Goal: Information Seeking & Learning: Check status

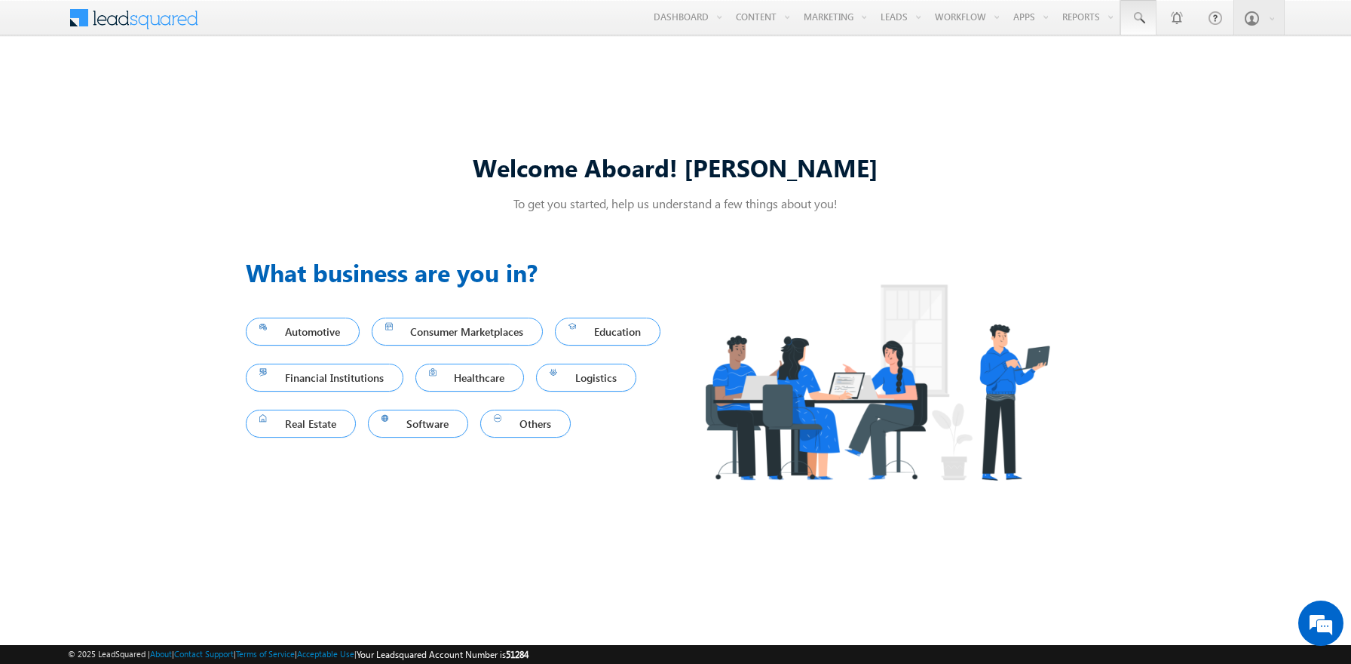
click at [1139, 18] on span at bounding box center [1138, 18] width 15 height 15
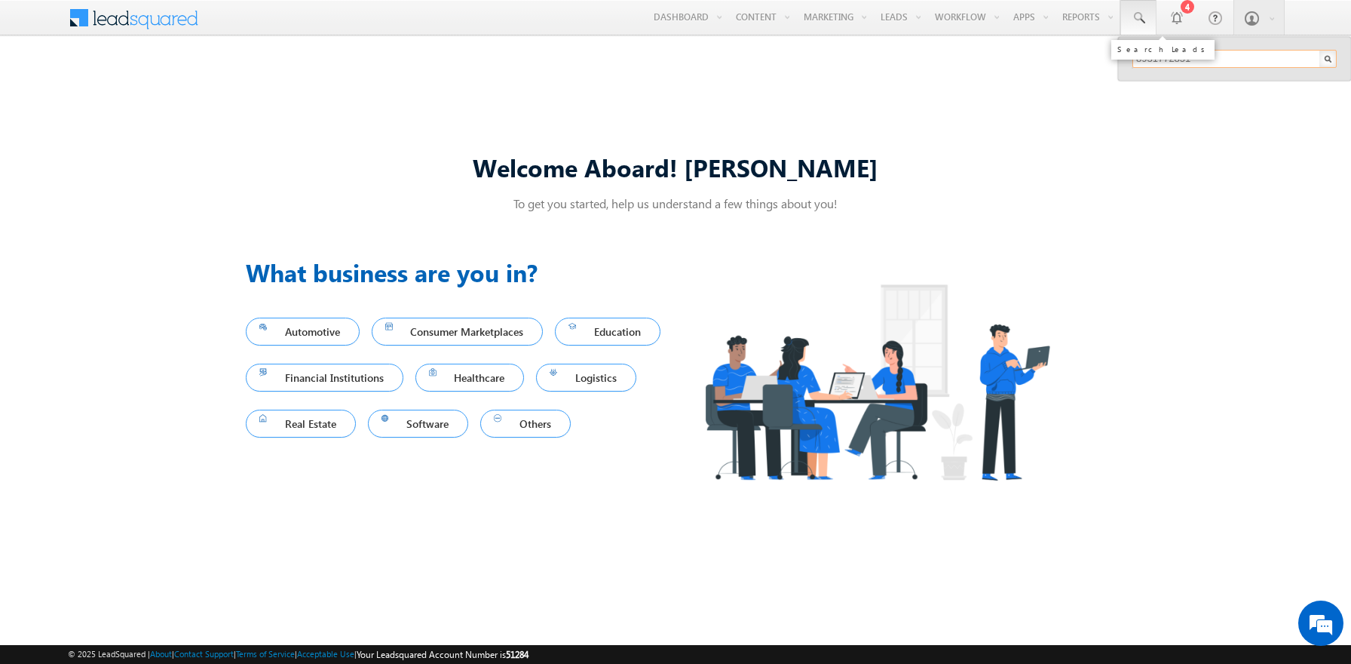
type input "8931772851"
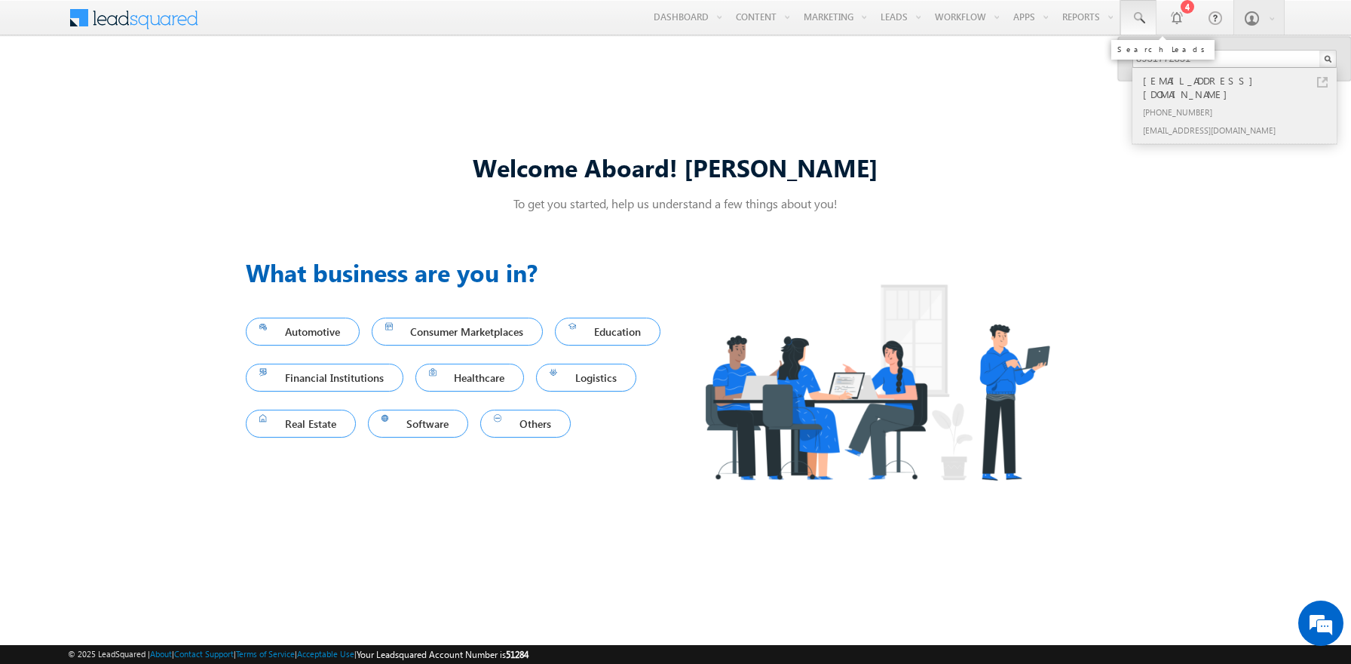
click at [1241, 103] on div "[PHONE_NUMBER]" at bounding box center [1241, 112] width 202 height 18
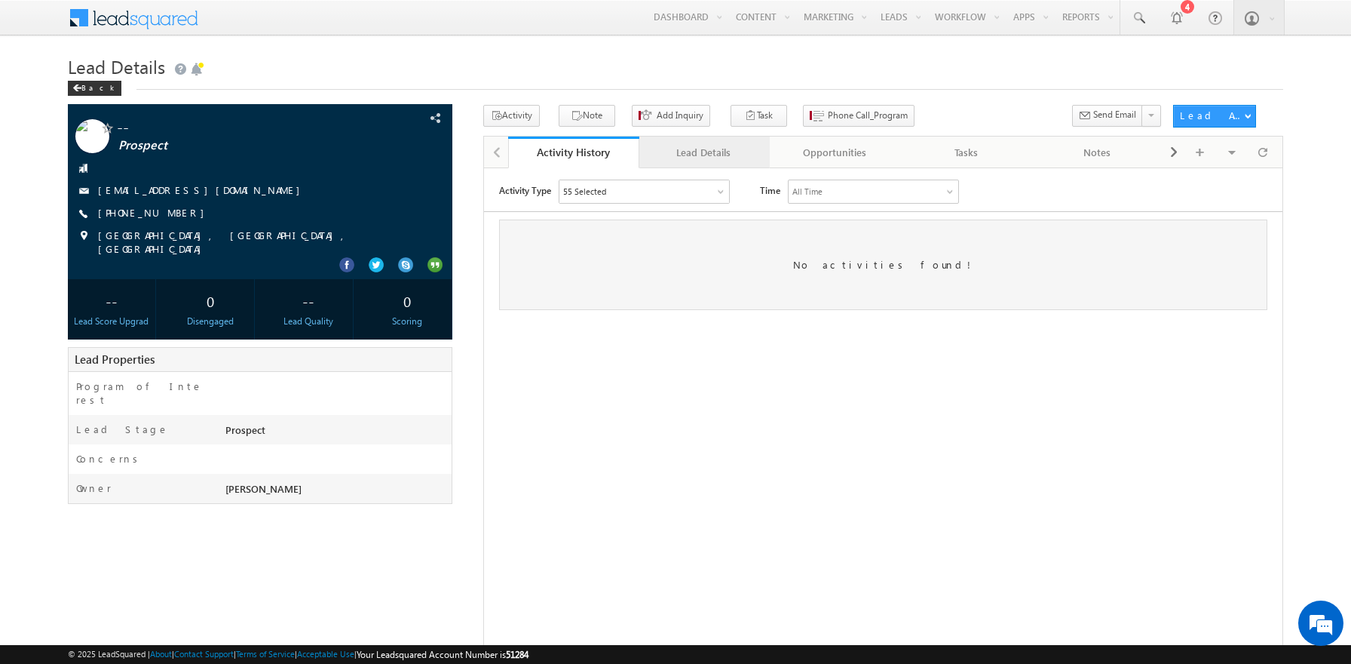
click at [703, 153] on div "Lead Details" at bounding box center [704, 152] width 106 height 18
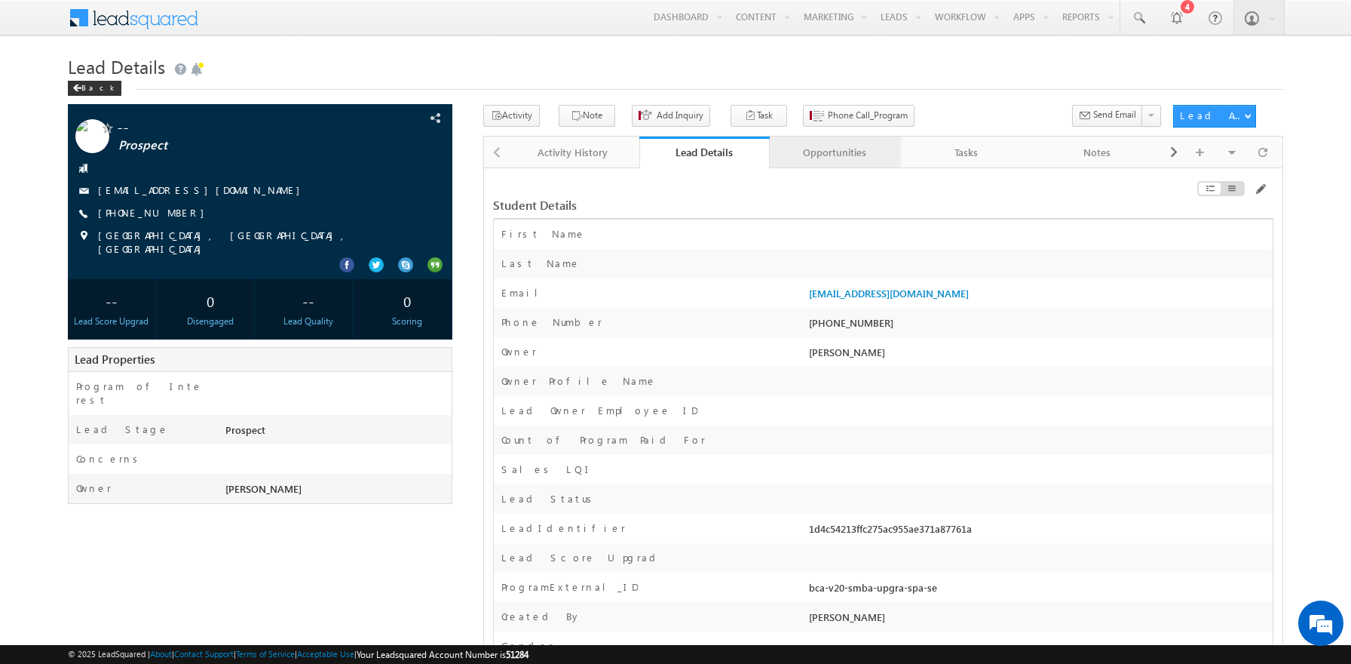
click at [835, 153] on div "Opportunities" at bounding box center [835, 152] width 106 height 18
